Goal: Task Accomplishment & Management: Manage account settings

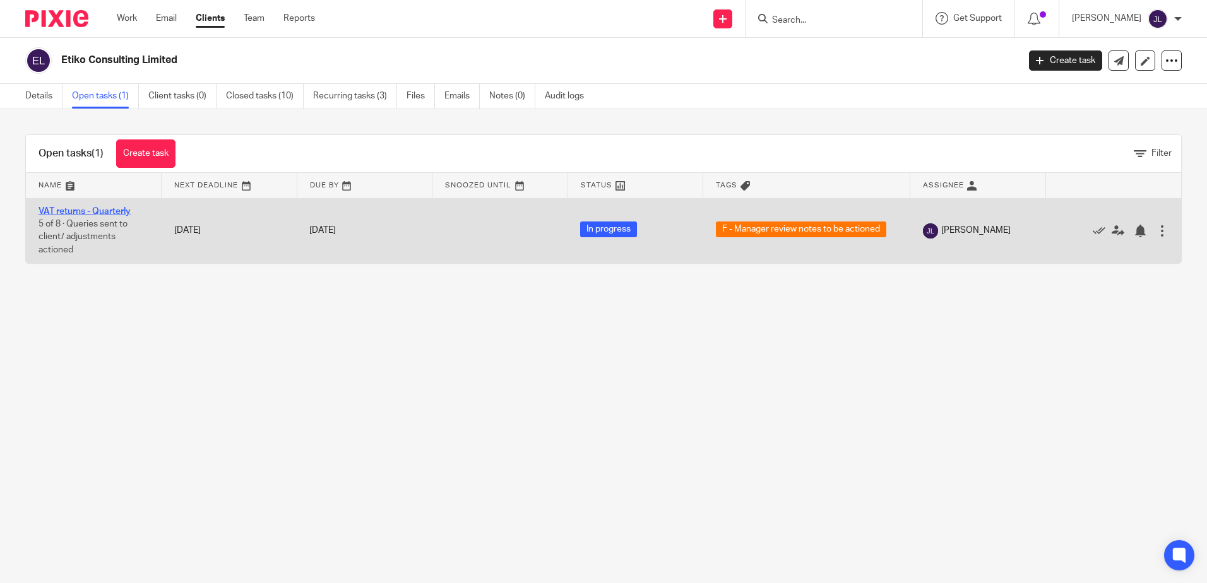
click at [116, 213] on link "VAT returns - Quarterly" at bounding box center [85, 211] width 92 height 9
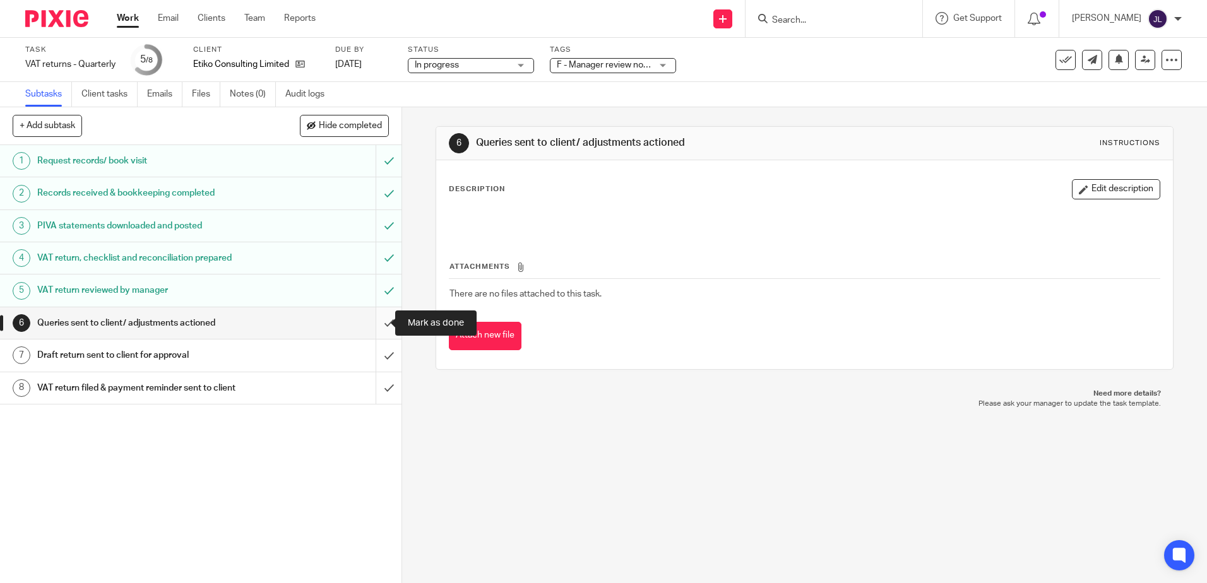
click at [374, 326] on input "submit" at bounding box center [201, 323] width 402 height 32
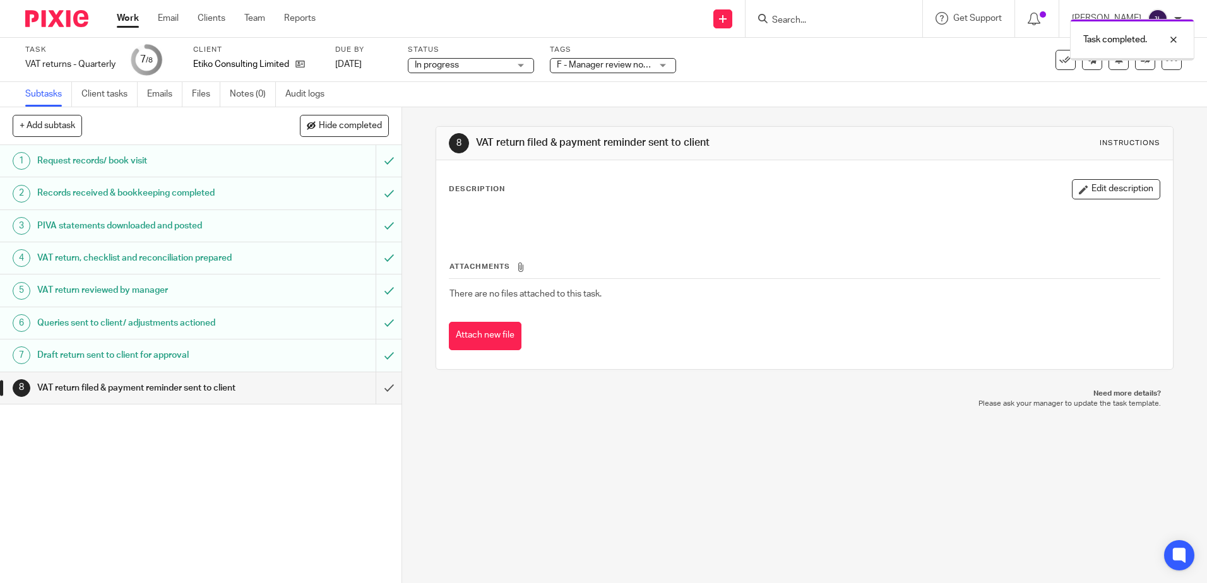
click at [631, 73] on div "F - Manager review notes to be actioned" at bounding box center [613, 65] width 126 height 15
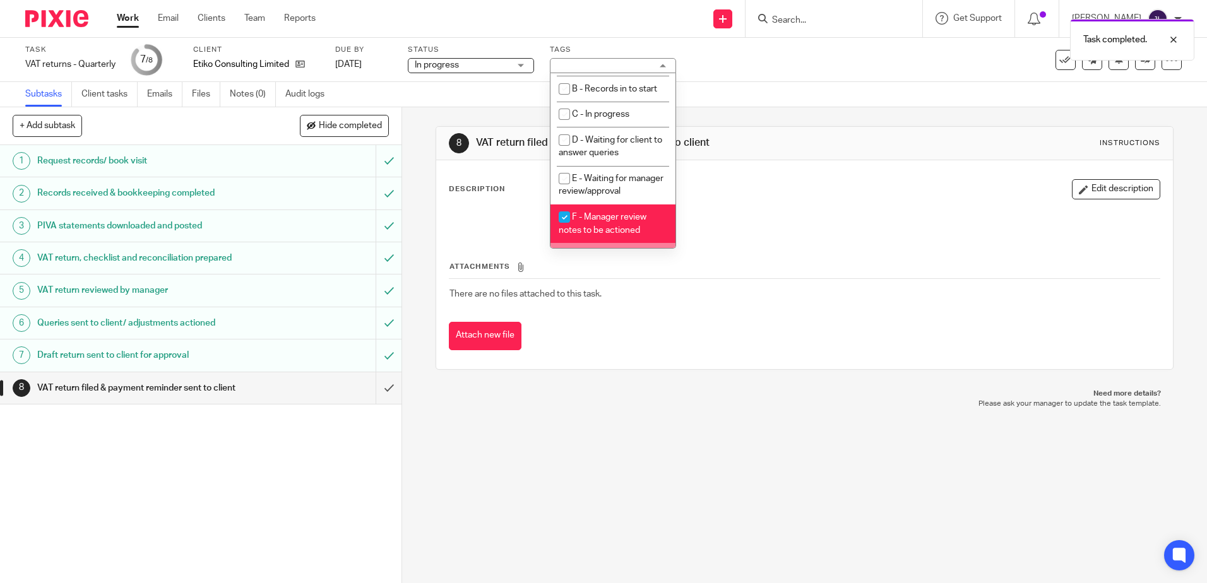
scroll to position [133, 0]
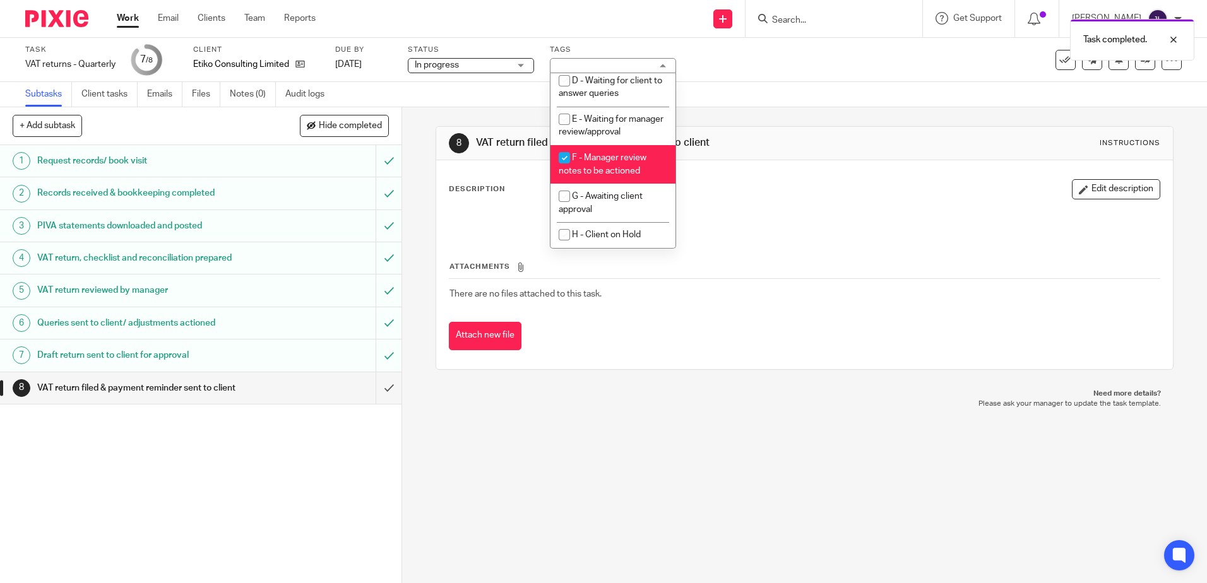
click at [619, 172] on span "F - Manager review notes to be actioned" at bounding box center [603, 164] width 88 height 22
checkbox input "false"
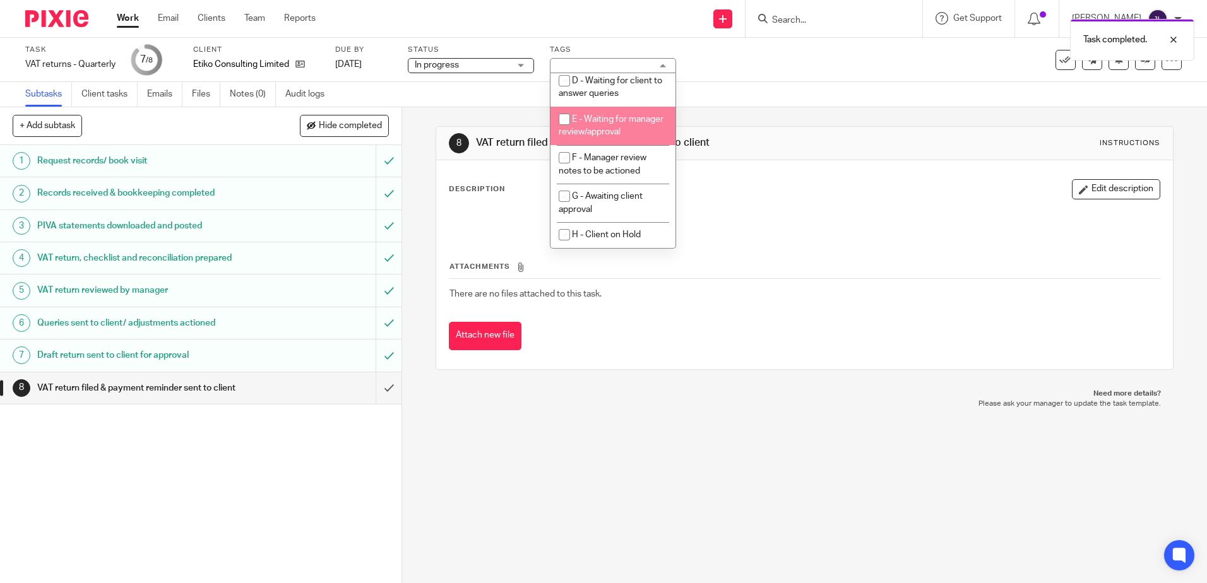
click at [508, 71] on span "In progress" at bounding box center [462, 65] width 95 height 13
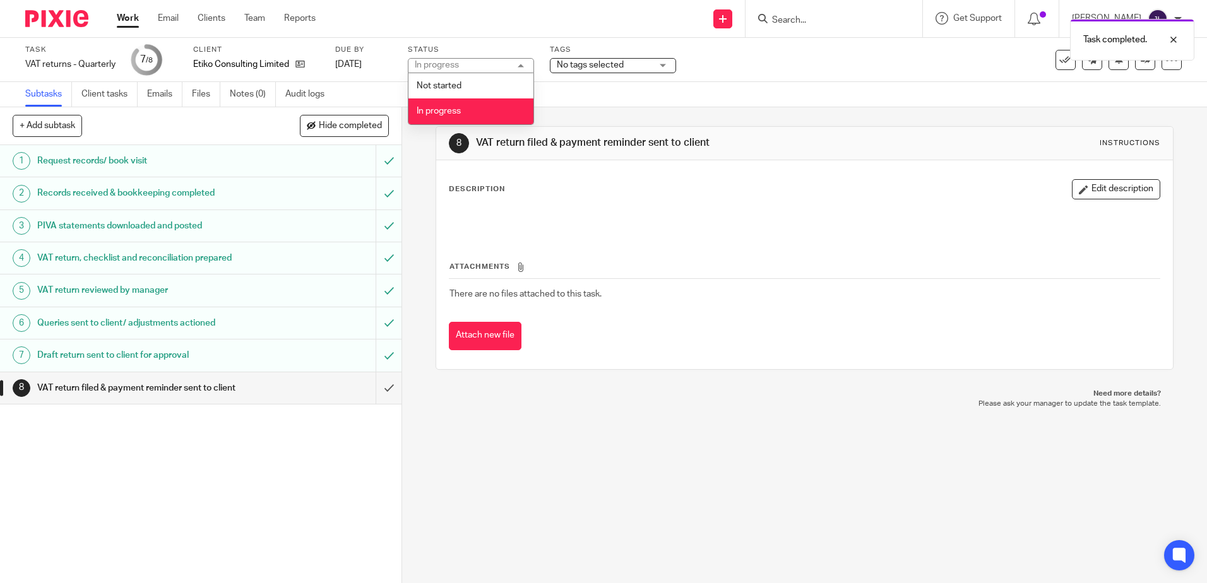
click at [499, 90] on li "Not started" at bounding box center [470, 86] width 125 height 26
click at [504, 63] on span "Not started" at bounding box center [462, 65] width 95 height 13
click at [479, 115] on li "In progress" at bounding box center [470, 111] width 125 height 26
click at [386, 391] on input "submit" at bounding box center [201, 388] width 402 height 32
